Goal: Information Seeking & Learning: Learn about a topic

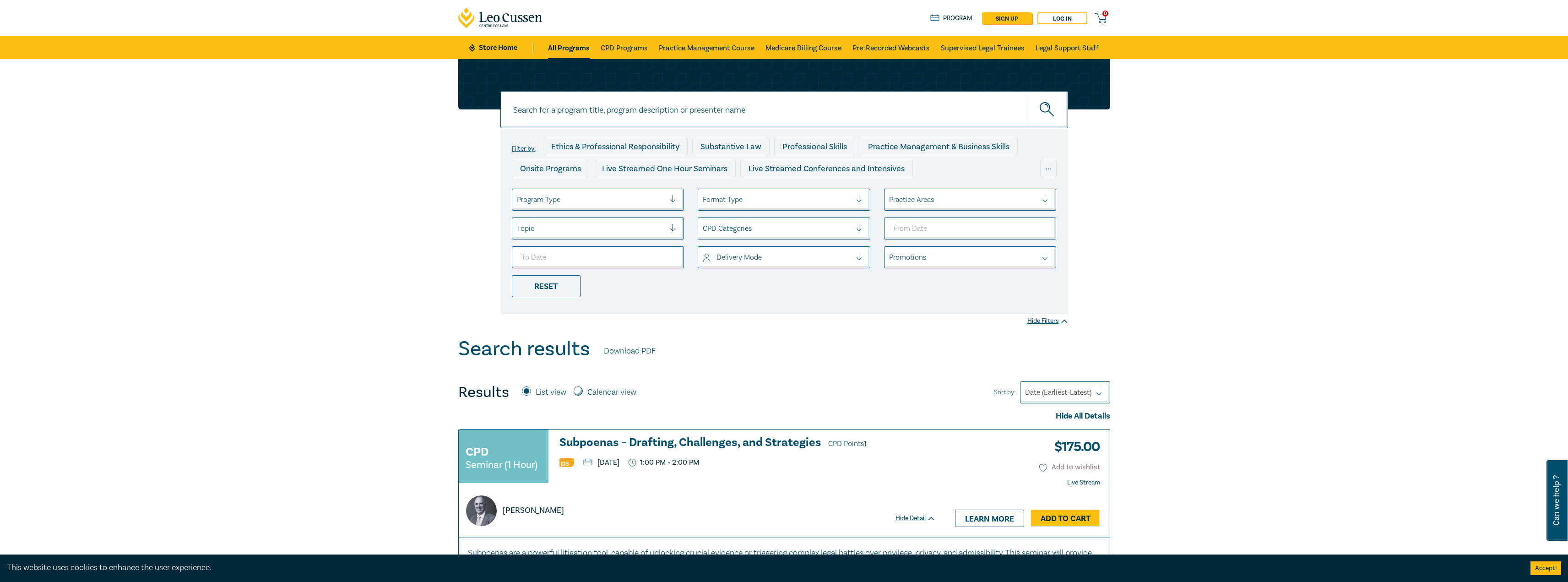
click at [601, 201] on div at bounding box center [591, 200] width 149 height 12
click at [602, 225] on div "Live Streamed One Hour Seminars" at bounding box center [598, 226] width 173 height 20
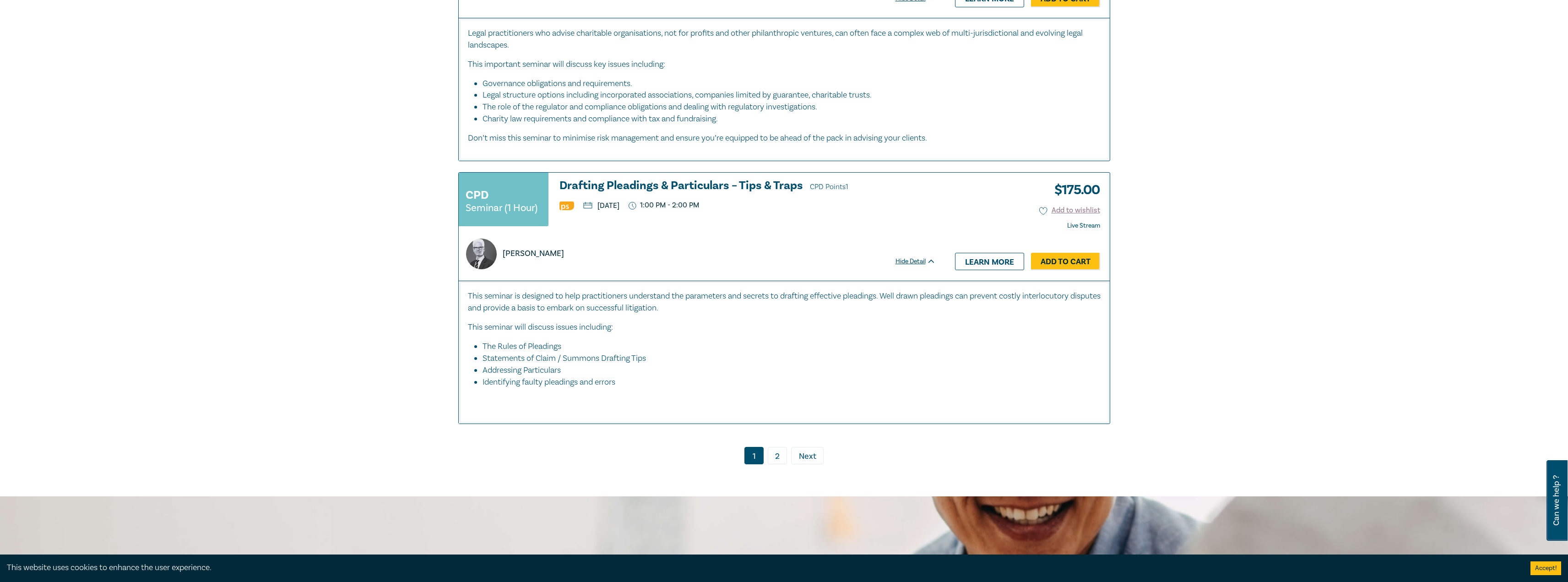
scroll to position [4491, 0]
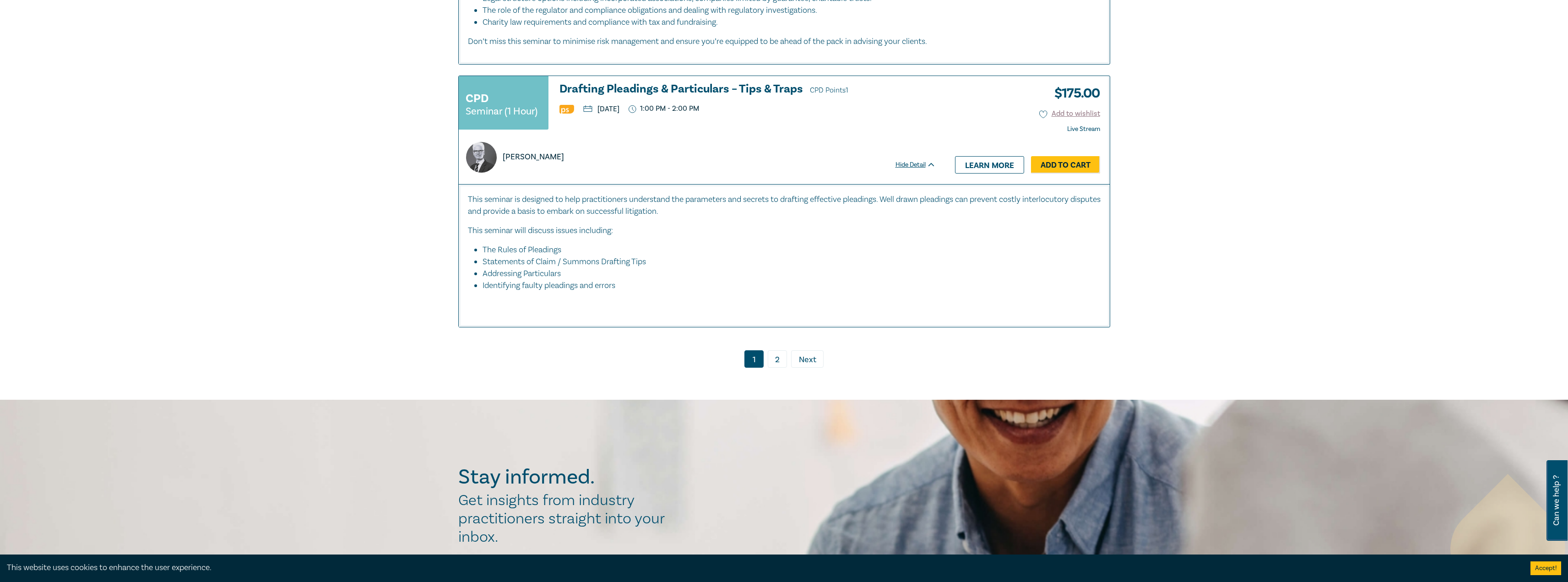
click at [779, 352] on link "2" at bounding box center [777, 358] width 20 height 17
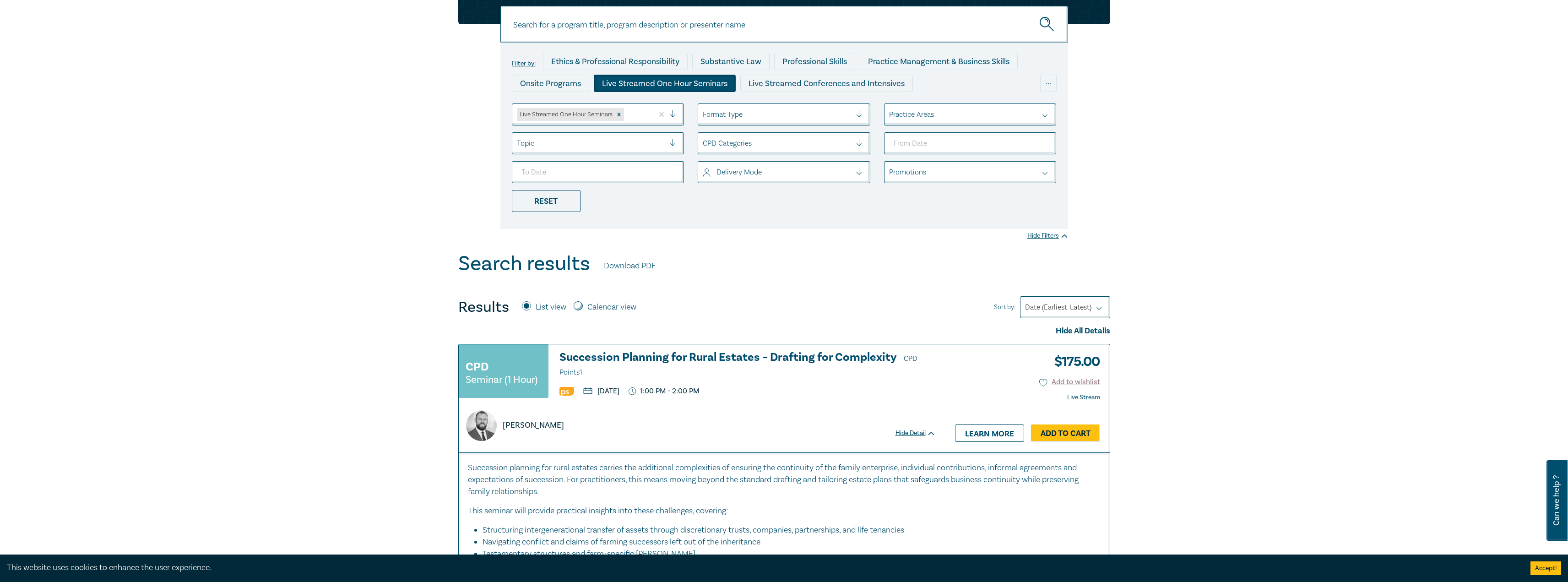
scroll to position [76, 0]
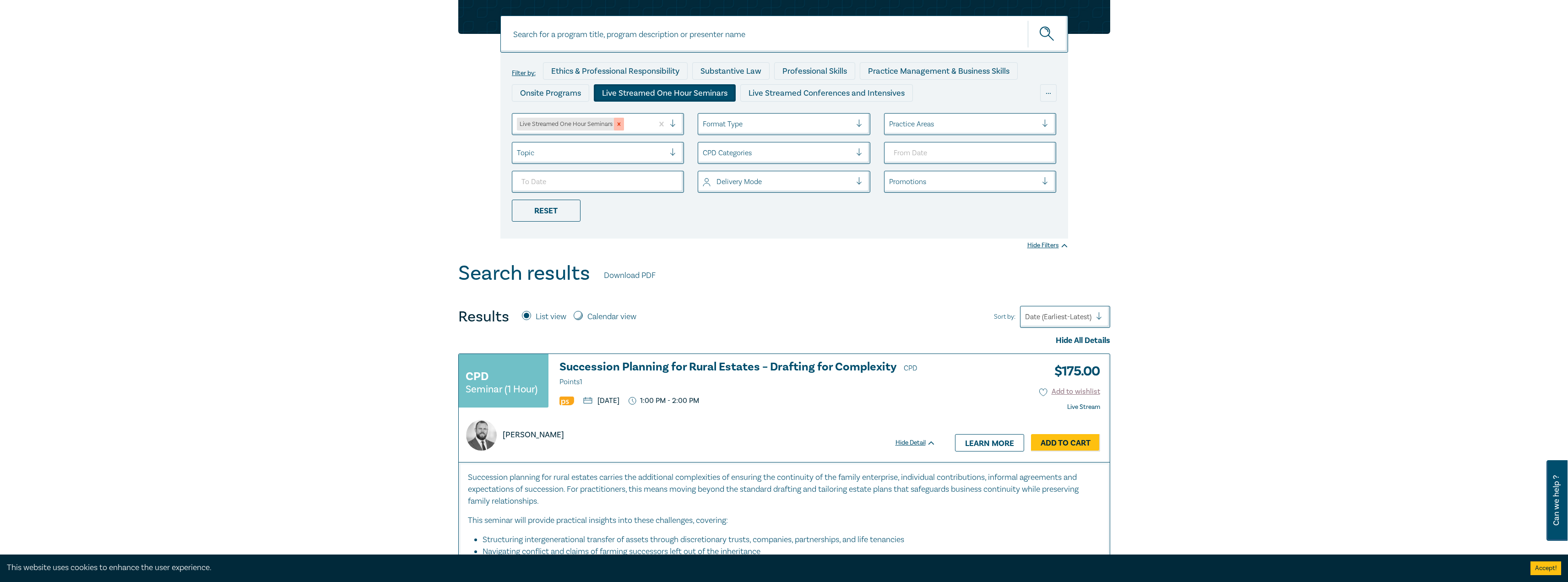
click at [616, 121] on icon "Remove Live Streamed One Hour Seminars" at bounding box center [619, 124] width 7 height 7
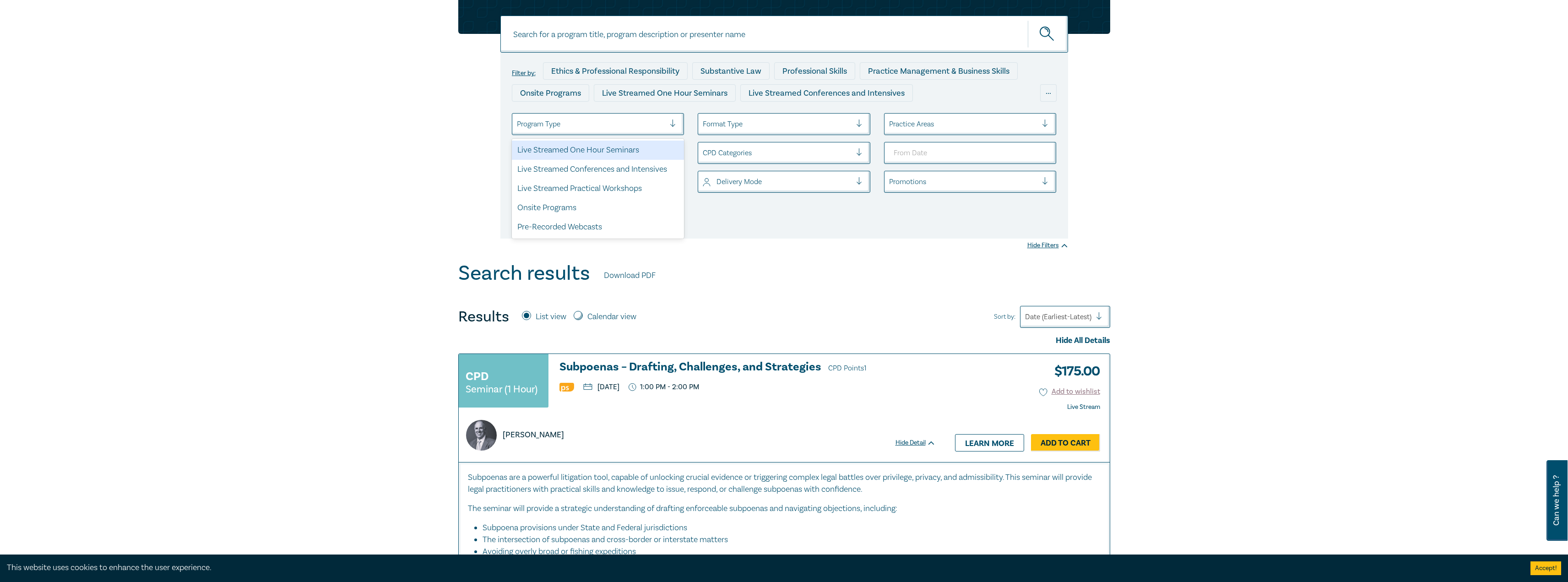
click at [619, 126] on div at bounding box center [591, 124] width 149 height 12
click at [619, 164] on div "Live Streamed Conferences and Intensives" at bounding box center [598, 170] width 173 height 20
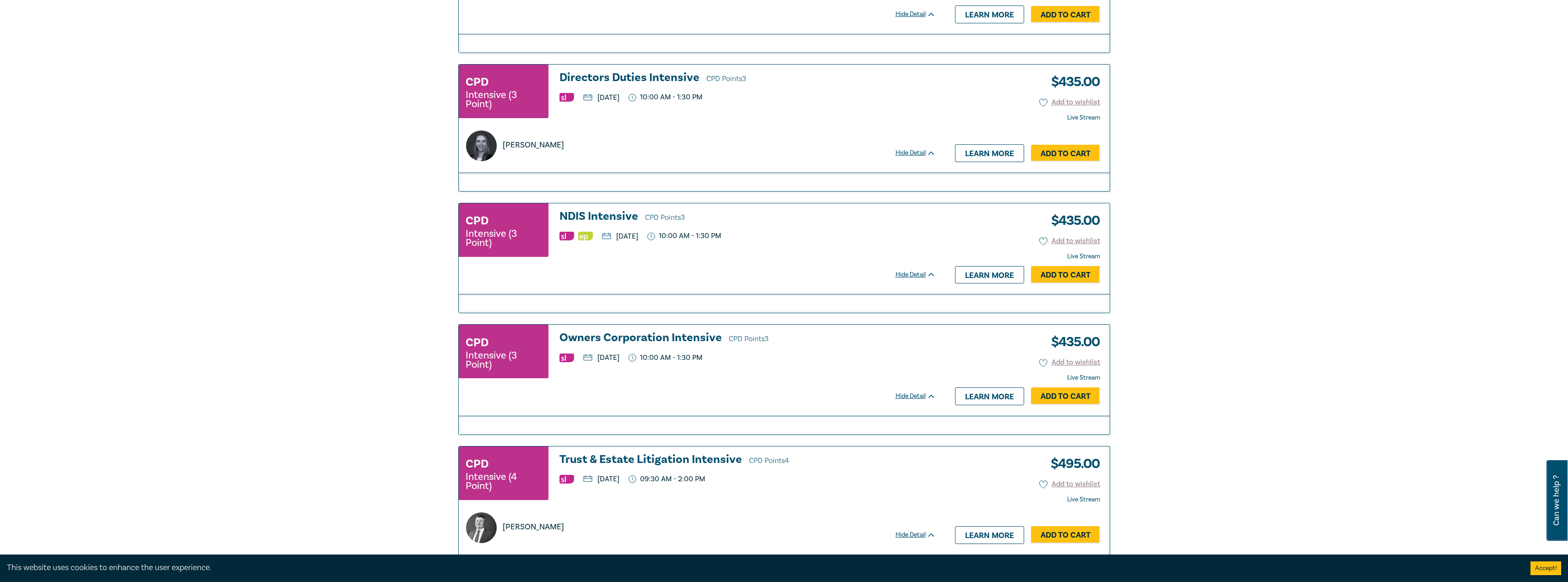
scroll to position [1814, 0]
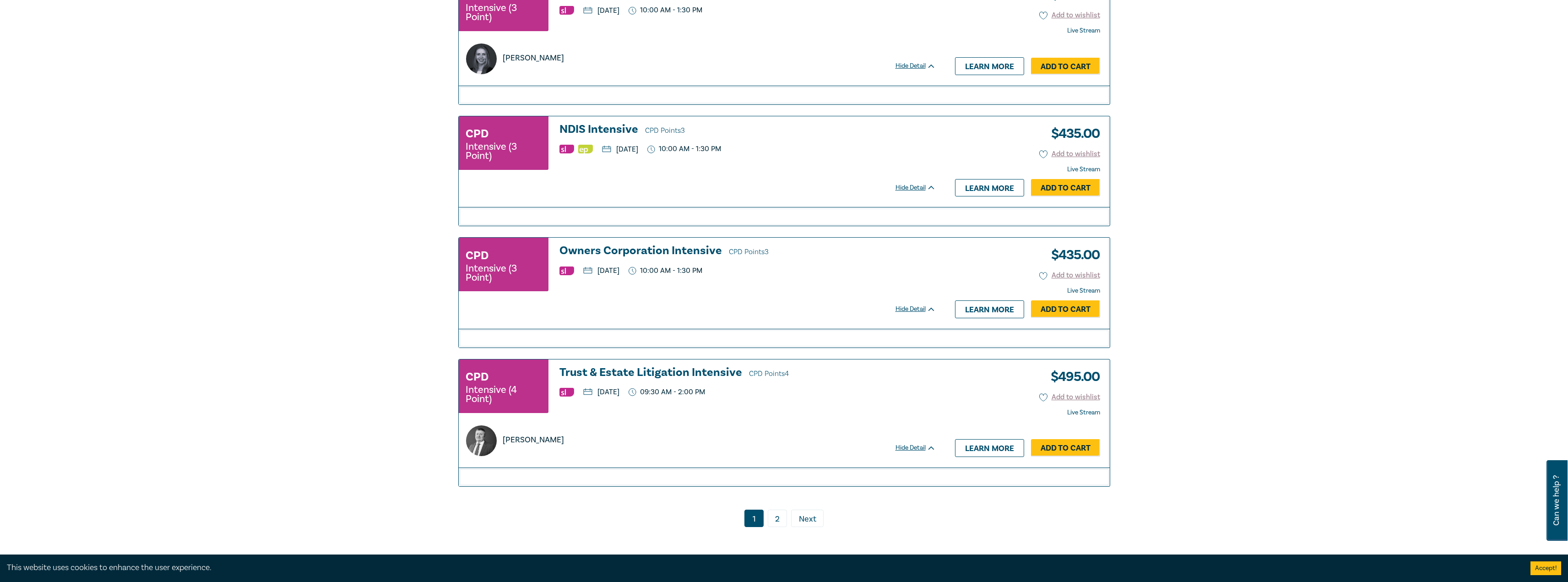
click at [680, 380] on h3 "Trust & Estate Litigation Intensive CPD Points 4" at bounding box center [748, 373] width 377 height 14
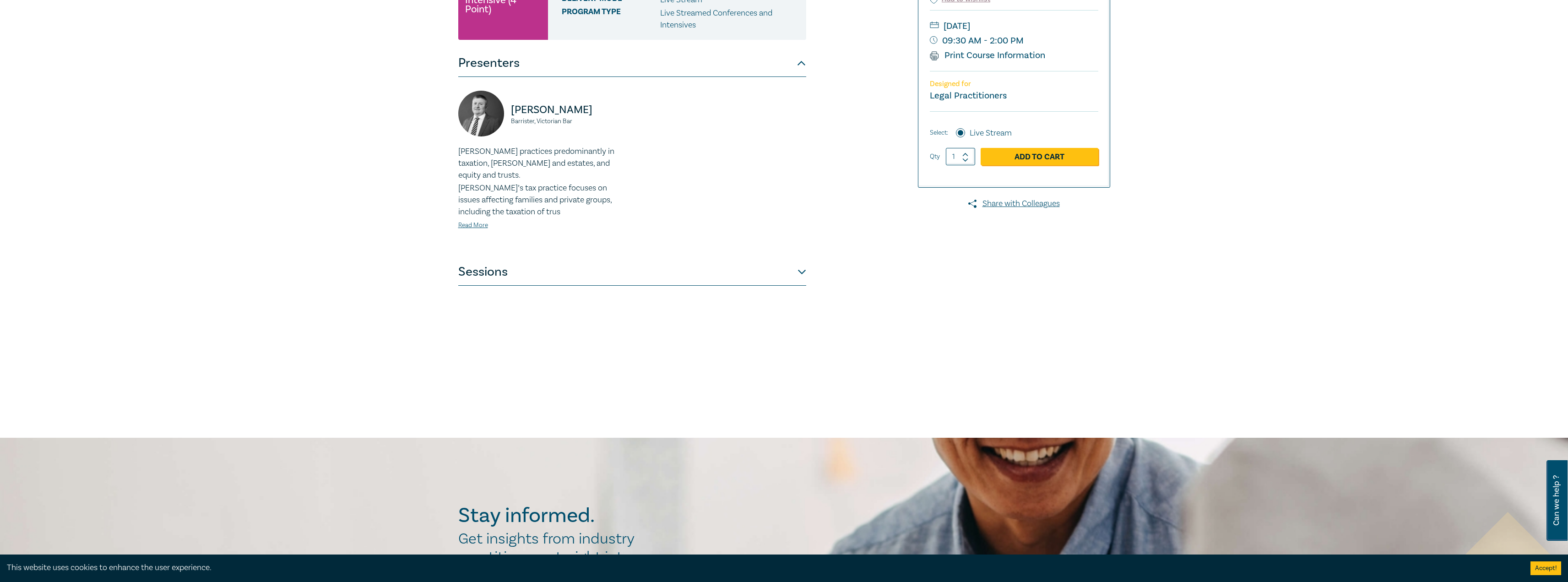
scroll to position [183, 0]
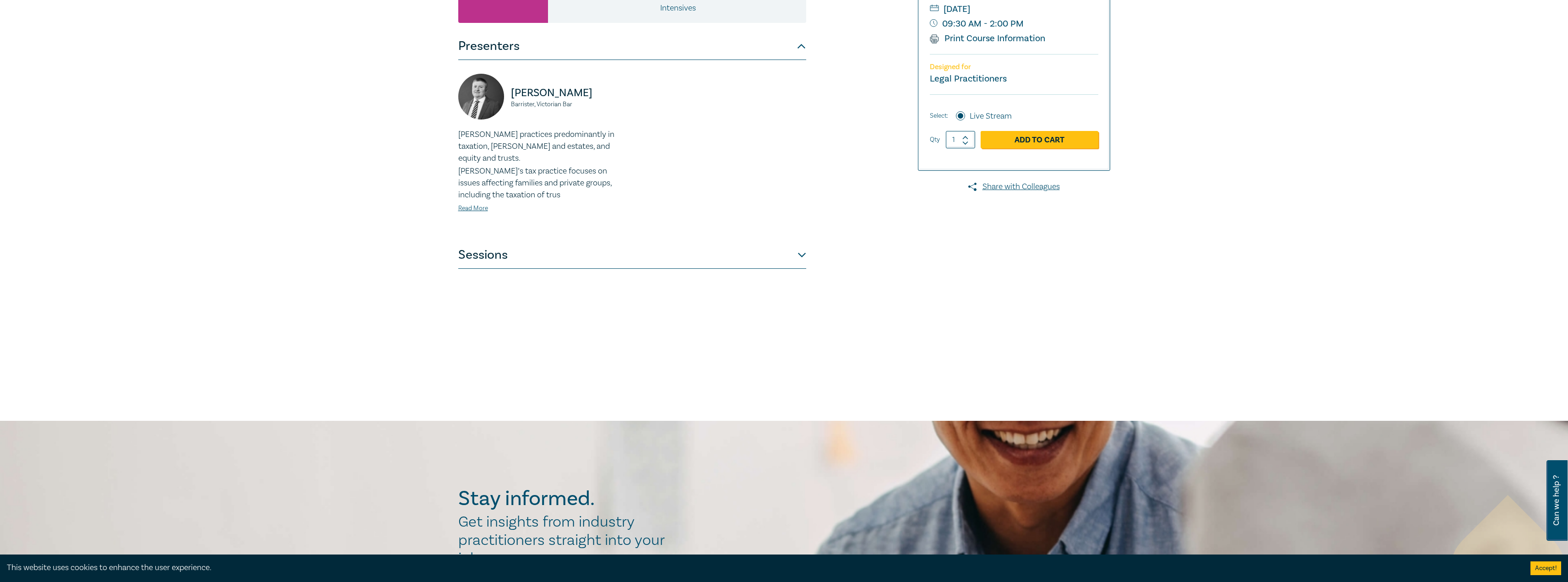
click at [769, 242] on button "Sessions" at bounding box center [632, 255] width 348 height 28
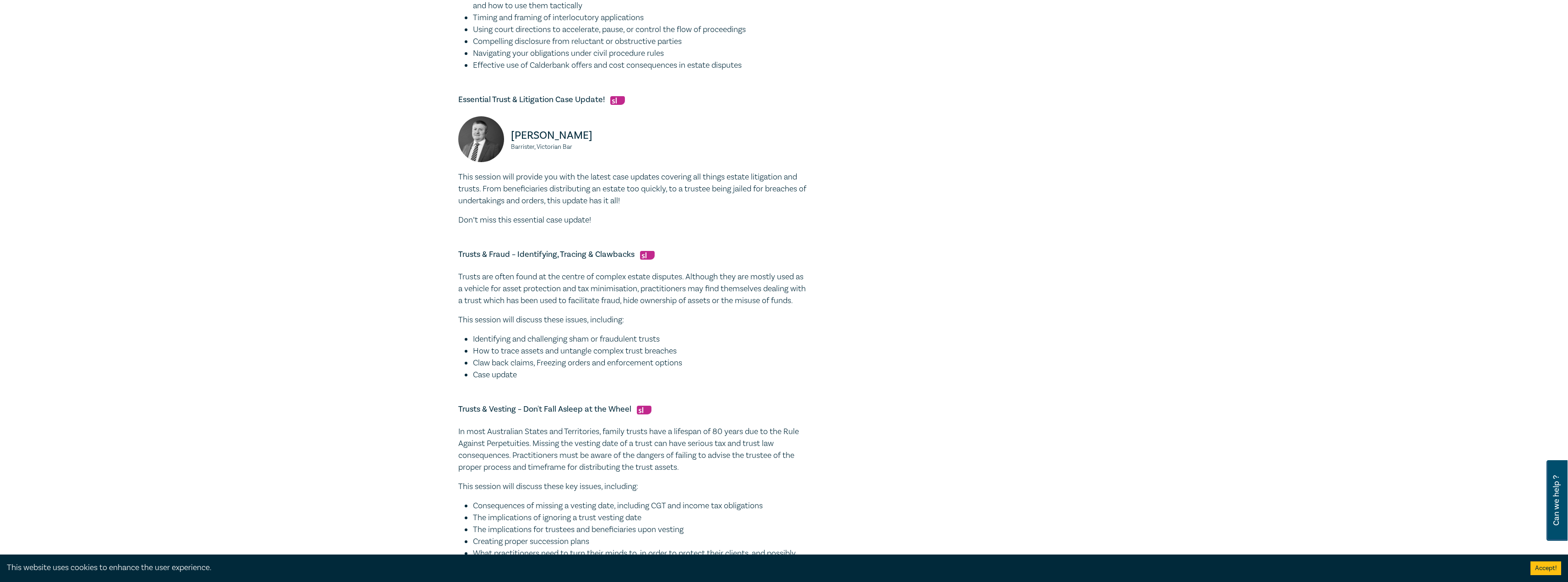
scroll to position [549, 0]
